Goal: Task Accomplishment & Management: Use online tool/utility

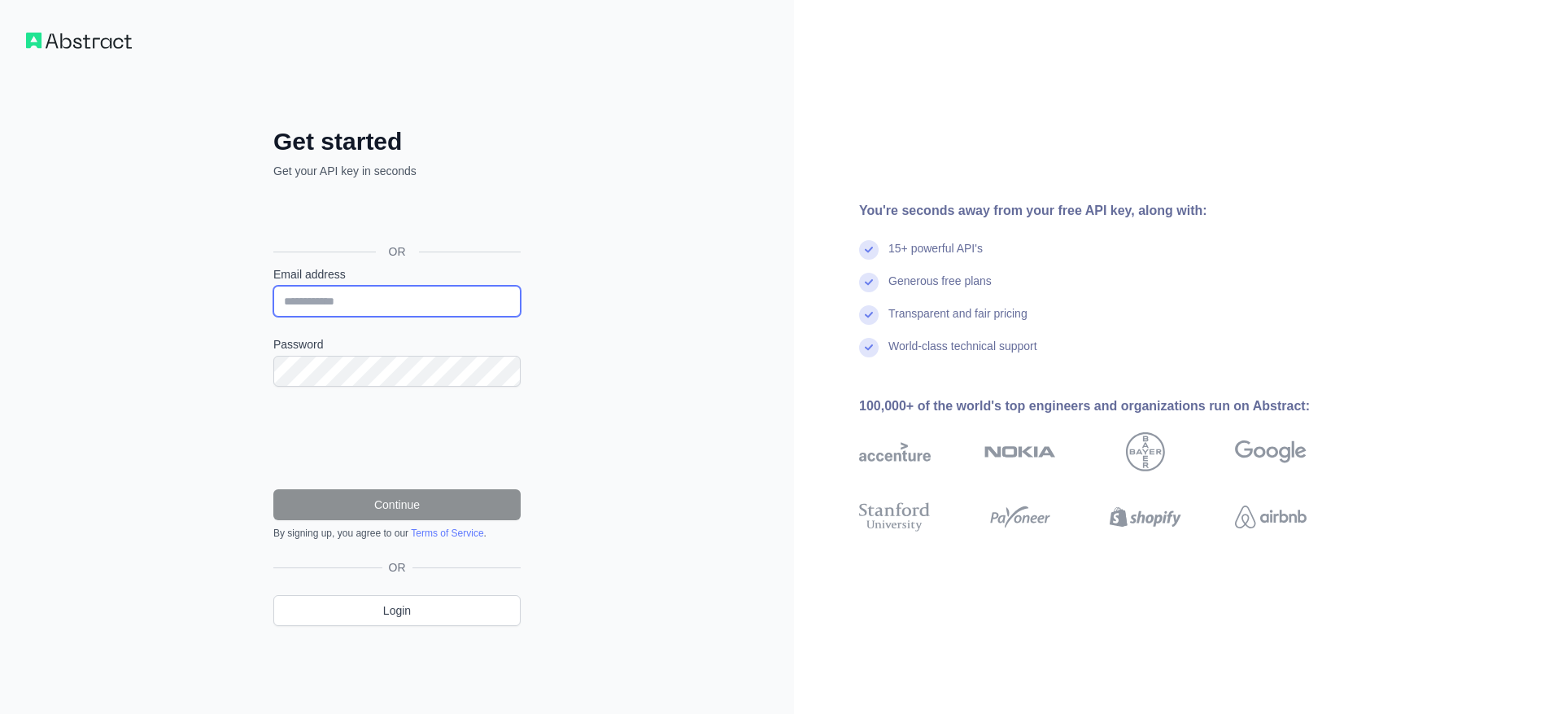
click at [306, 295] on input "Email address" at bounding box center [396, 301] width 247 height 31
type input "**********"
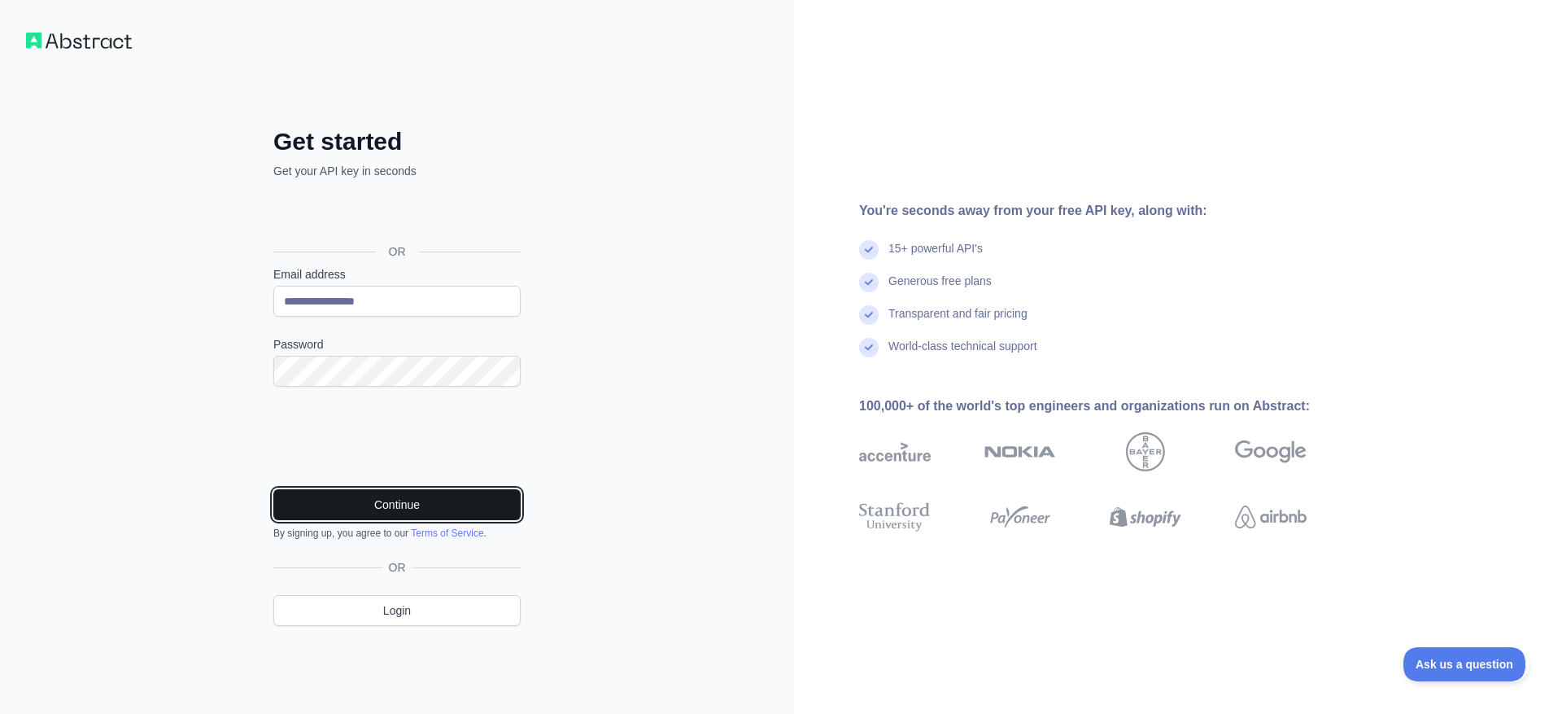
click at [321, 516] on button "Continue" at bounding box center [396, 504] width 247 height 31
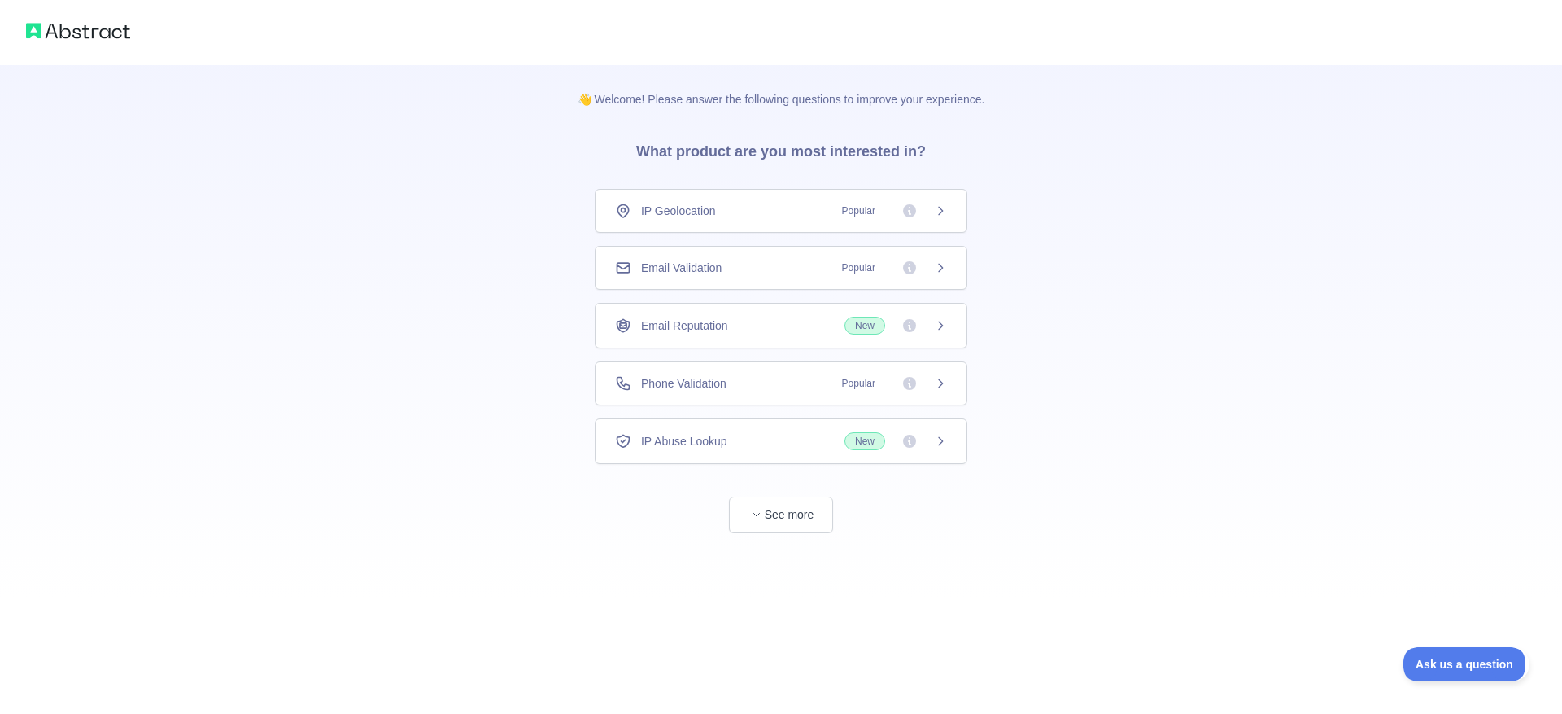
click at [939, 391] on span "Popular" at bounding box center [889, 383] width 115 height 16
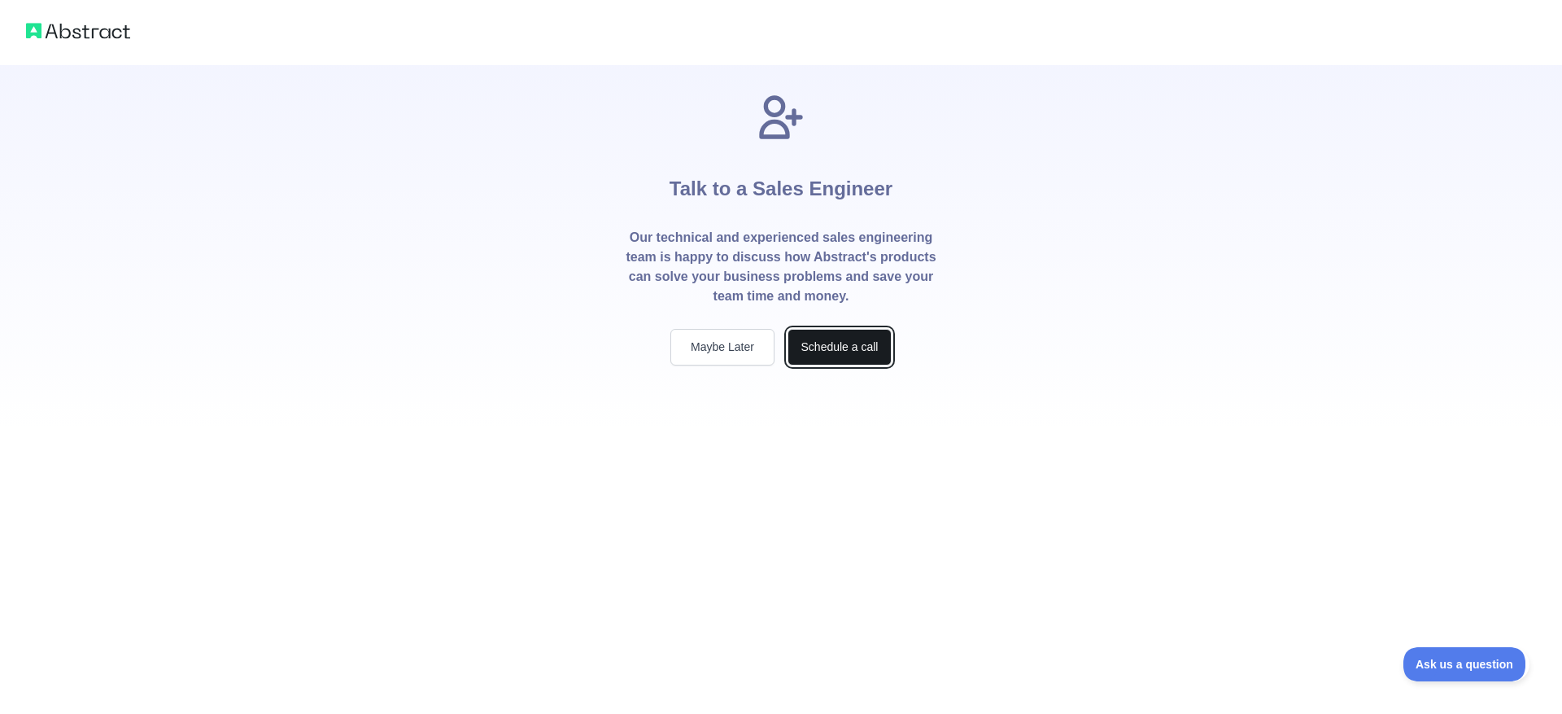
click at [879, 356] on button "Schedule a call" at bounding box center [840, 347] width 104 height 37
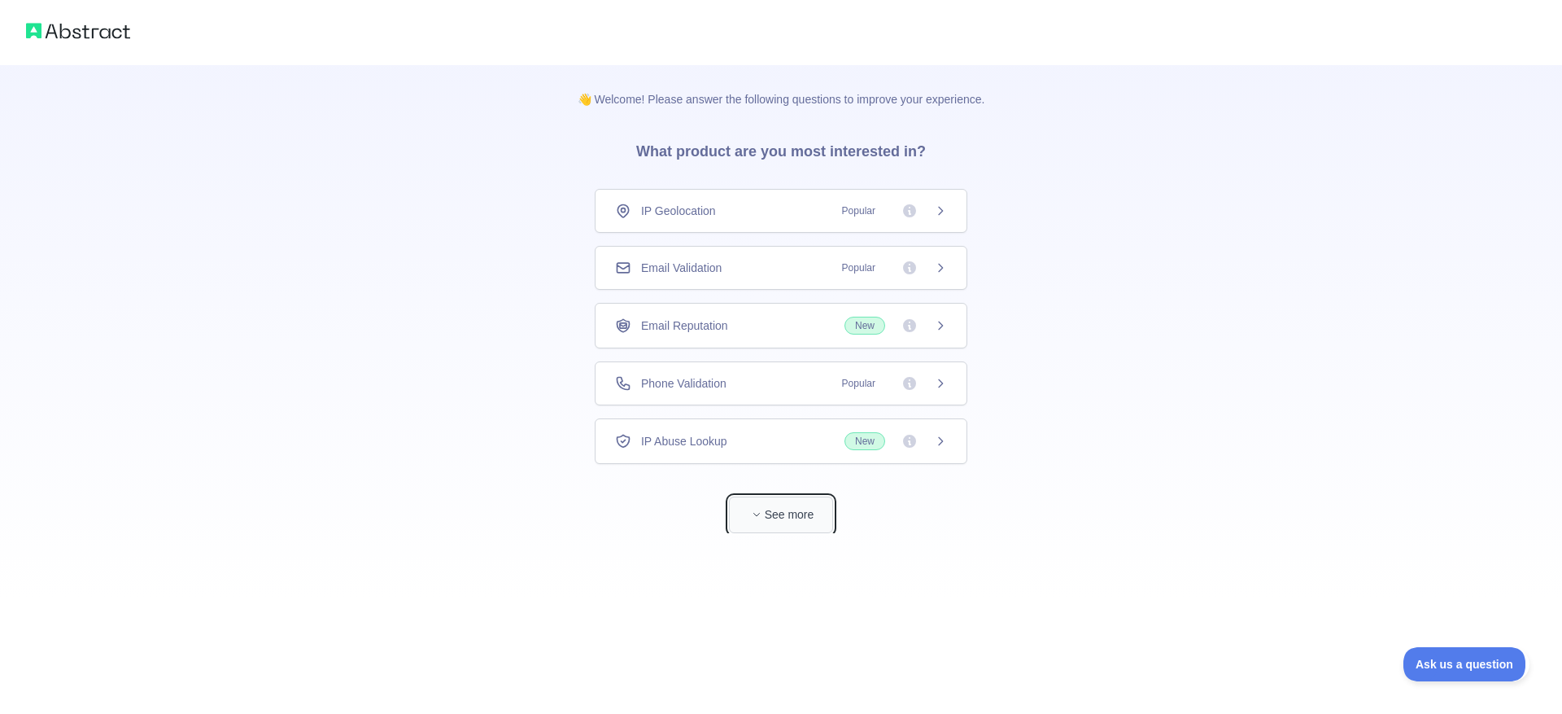
click at [770, 510] on button "See more" at bounding box center [781, 514] width 104 height 37
click at [88, 37] on img at bounding box center [78, 31] width 104 height 23
click at [94, 37] on img at bounding box center [78, 31] width 104 height 23
click at [943, 385] on icon at bounding box center [940, 383] width 13 height 13
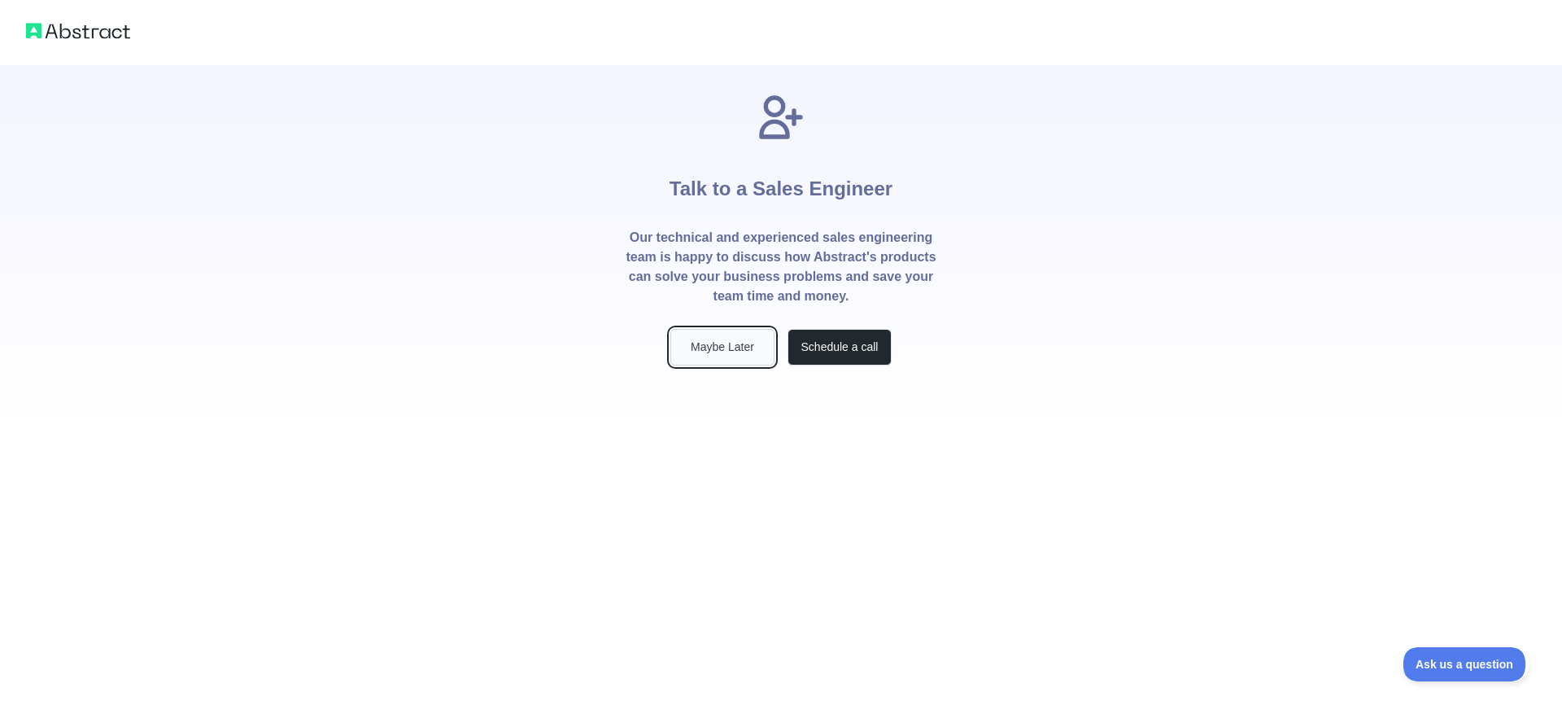
click at [748, 341] on button "Maybe Later" at bounding box center [723, 347] width 104 height 37
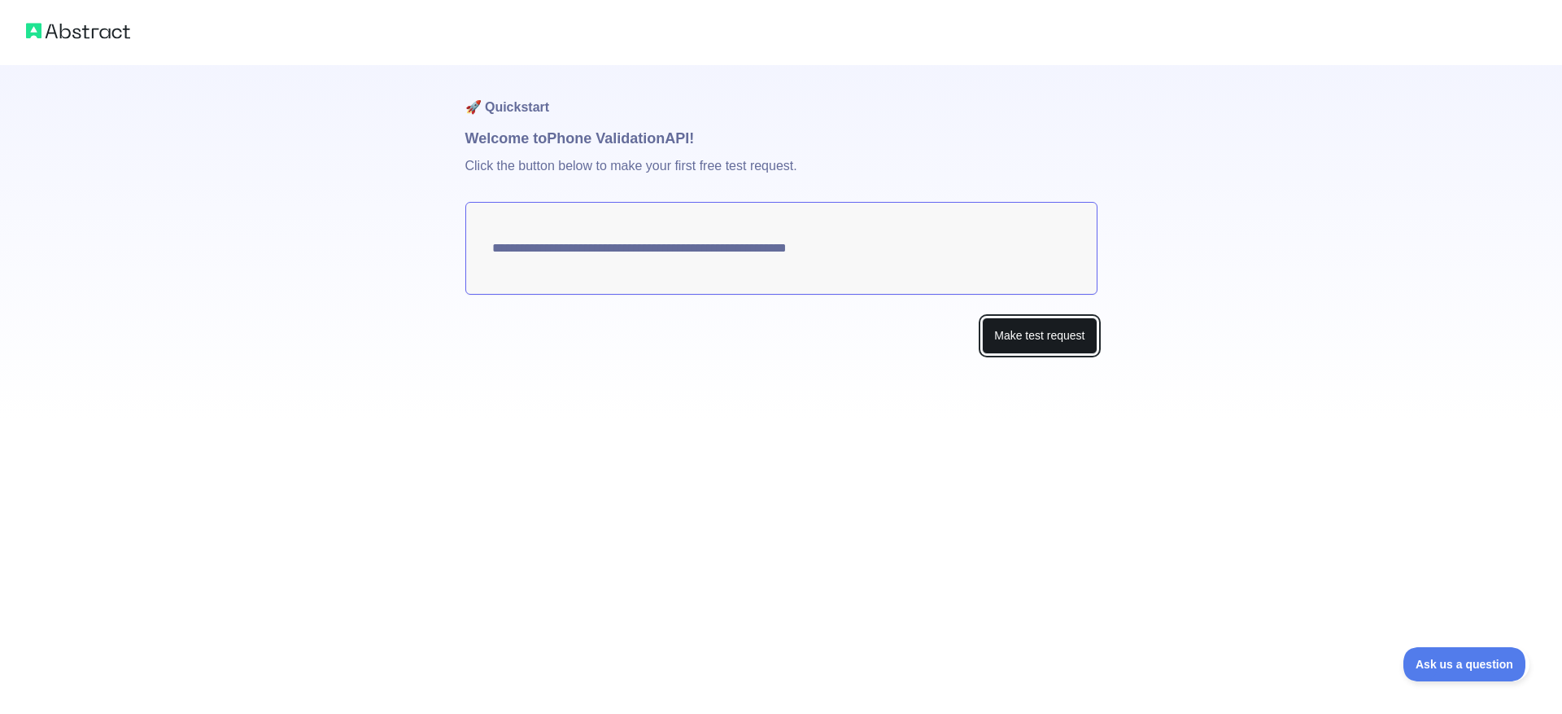
click at [1053, 331] on button "Make test request" at bounding box center [1039, 335] width 115 height 37
